Goal: Navigation & Orientation: Find specific page/section

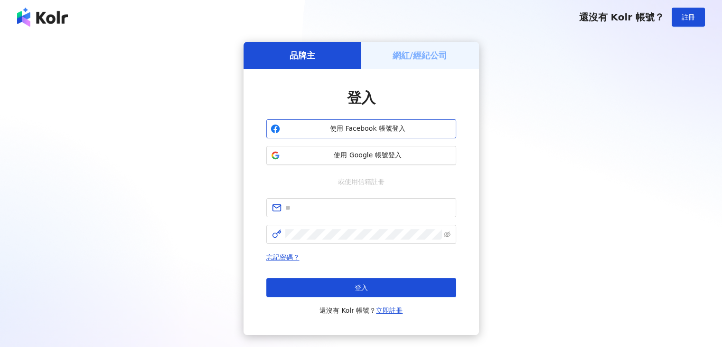
click at [363, 132] on span "使用 Facebook 帳號登入" at bounding box center [368, 128] width 168 height 9
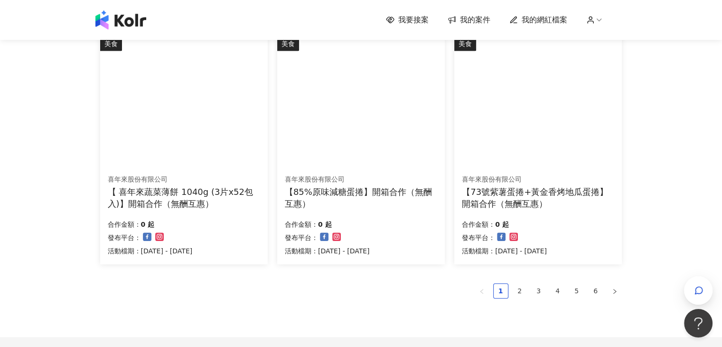
scroll to position [673, 0]
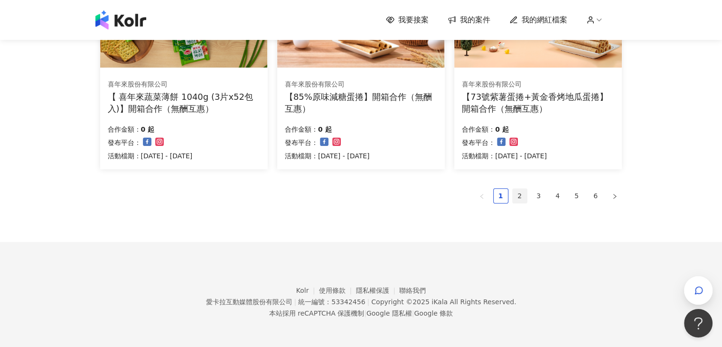
click at [521, 198] on link "2" at bounding box center [520, 196] width 14 height 14
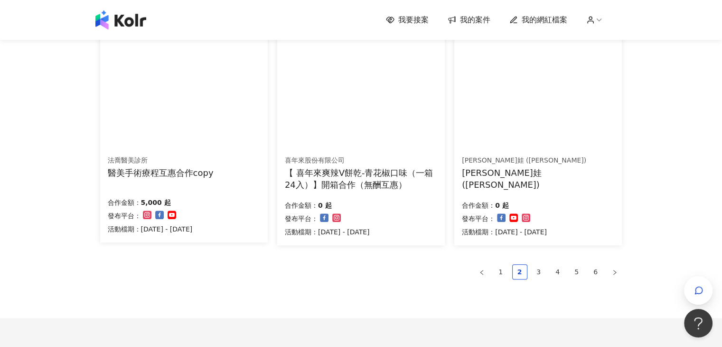
scroll to position [597, 0]
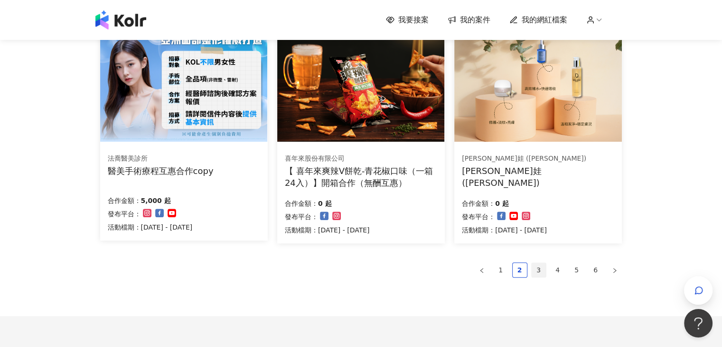
click at [536, 272] on link "3" at bounding box center [539, 270] width 14 height 14
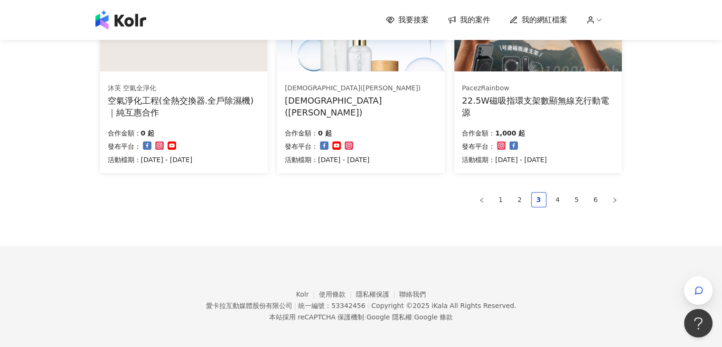
scroll to position [671, 0]
click at [552, 199] on link "4" at bounding box center [558, 198] width 14 height 14
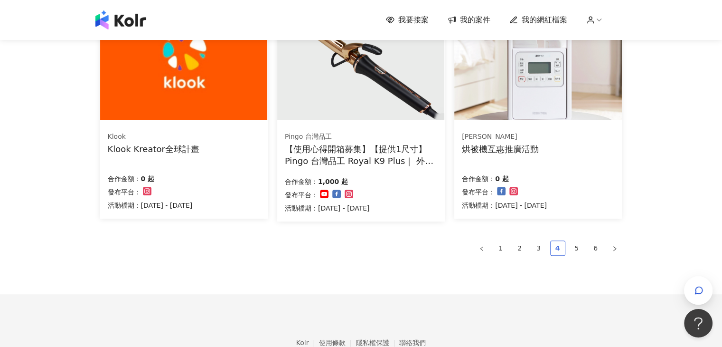
scroll to position [625, 0]
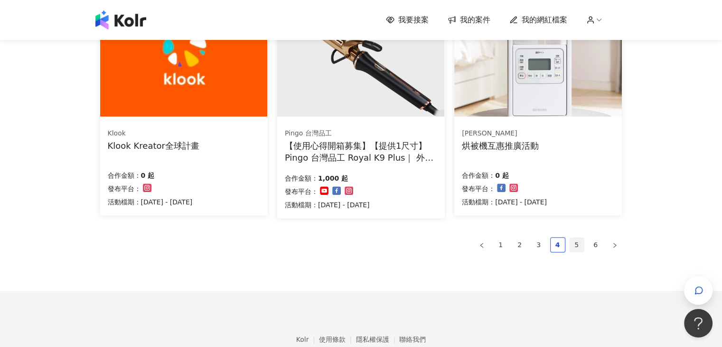
click at [575, 246] on link "5" at bounding box center [577, 244] width 14 height 14
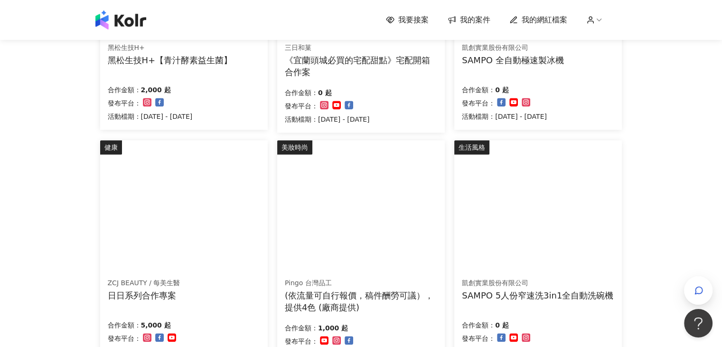
scroll to position [673, 0]
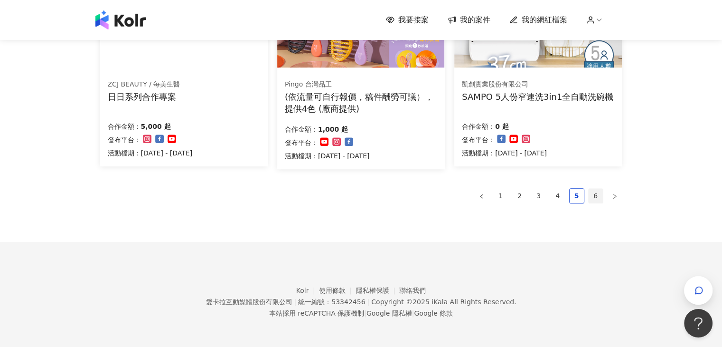
click at [593, 194] on link "6" at bounding box center [596, 196] width 14 height 14
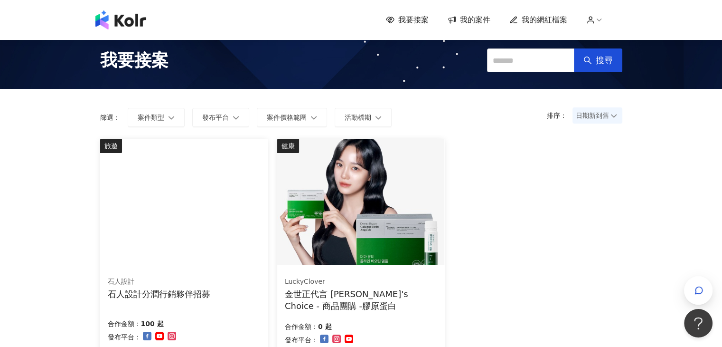
scroll to position [0, 0]
